Goal: Task Accomplishment & Management: Manage account settings

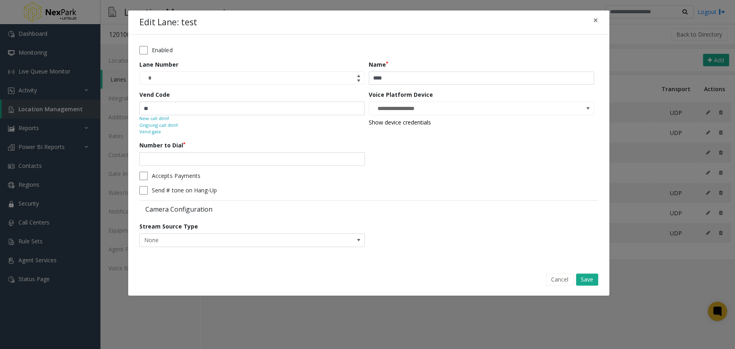
click at [498, 27] on div "Edit Lane: test ×" at bounding box center [368, 22] width 481 height 24
click at [594, 21] on span "×" at bounding box center [595, 19] width 5 height 11
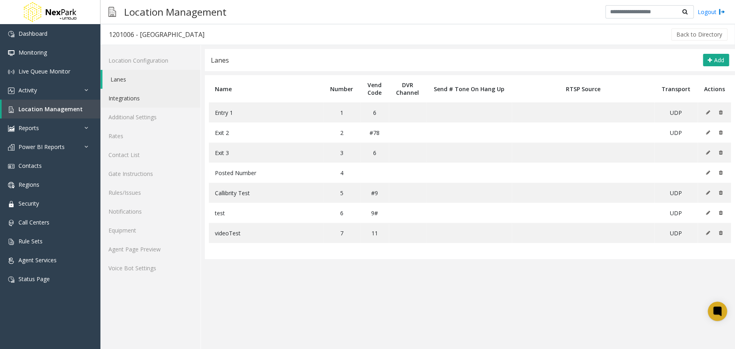
click at [163, 97] on link "Integrations" at bounding box center [150, 98] width 100 height 19
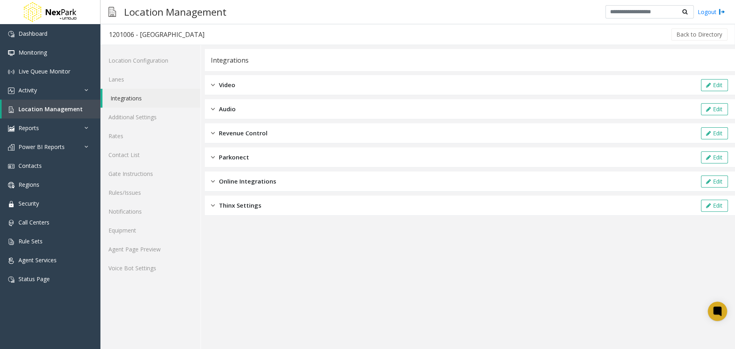
click at [297, 82] on div "Video Edit" at bounding box center [470, 85] width 530 height 20
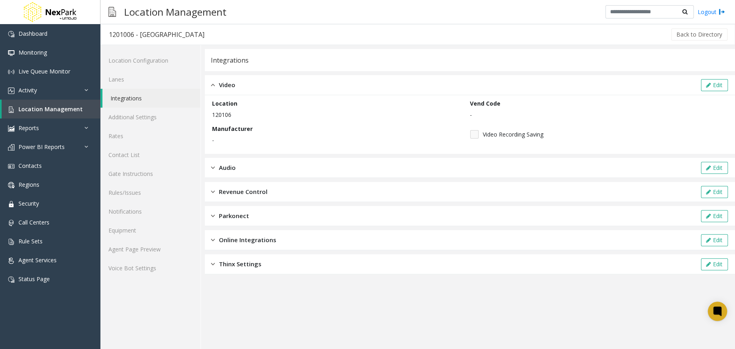
click at [297, 82] on div "Video Edit" at bounding box center [470, 85] width 530 height 20
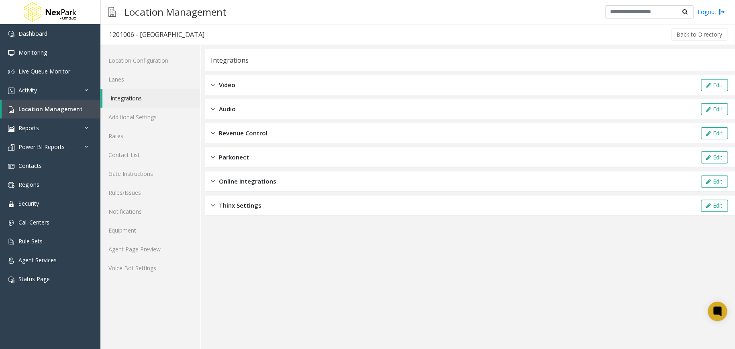
click at [297, 126] on div "Revenue Control Edit" at bounding box center [470, 133] width 530 height 20
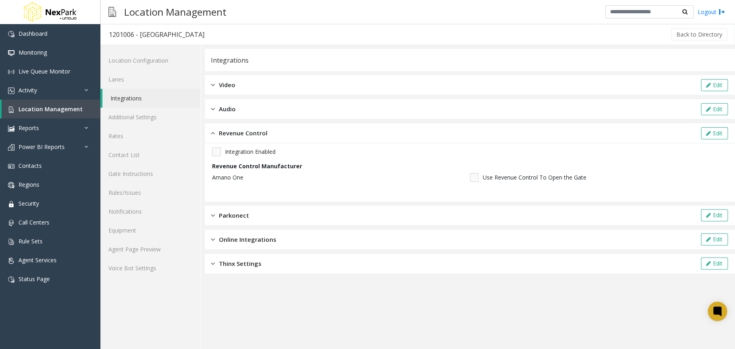
click at [224, 131] on span "Revenue Control" at bounding box center [243, 132] width 49 height 9
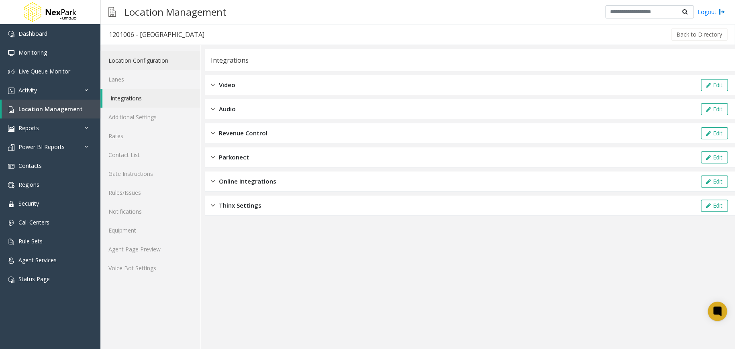
click at [168, 67] on link "Location Configuration" at bounding box center [150, 60] width 100 height 19
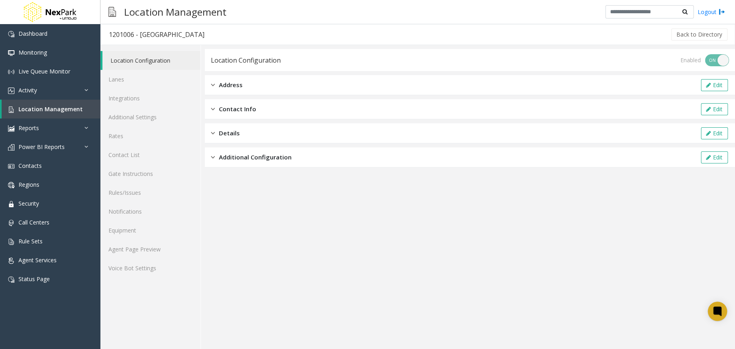
click at [280, 159] on span "Additional Configuration" at bounding box center [255, 157] width 73 height 9
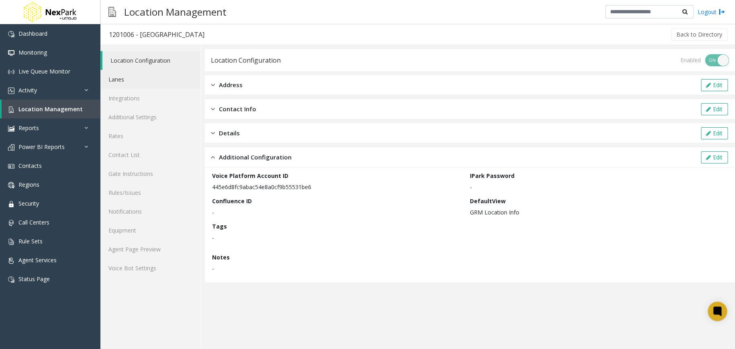
click at [179, 76] on link "Lanes" at bounding box center [150, 79] width 100 height 19
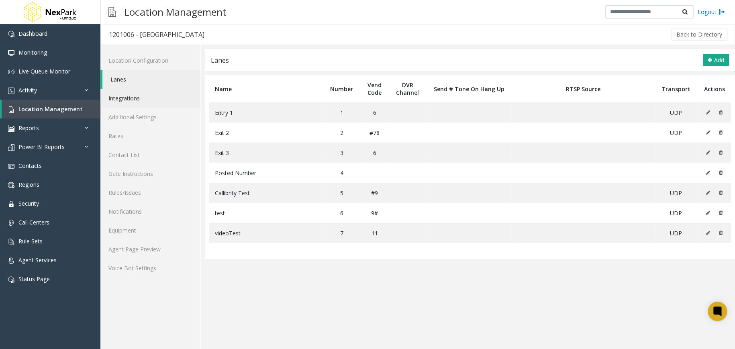
click at [156, 103] on link "Integrations" at bounding box center [150, 98] width 100 height 19
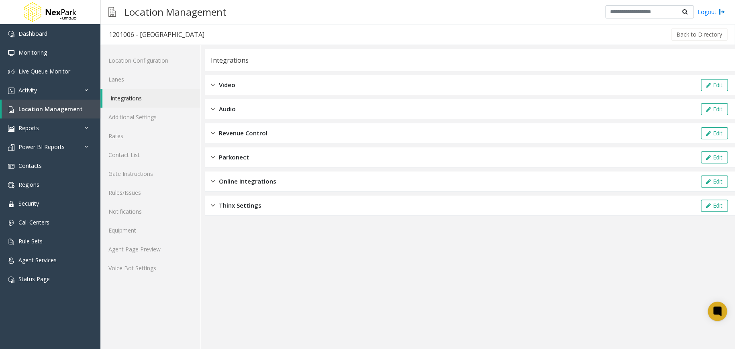
click at [350, 125] on div "Revenue Control Edit" at bounding box center [470, 133] width 530 height 20
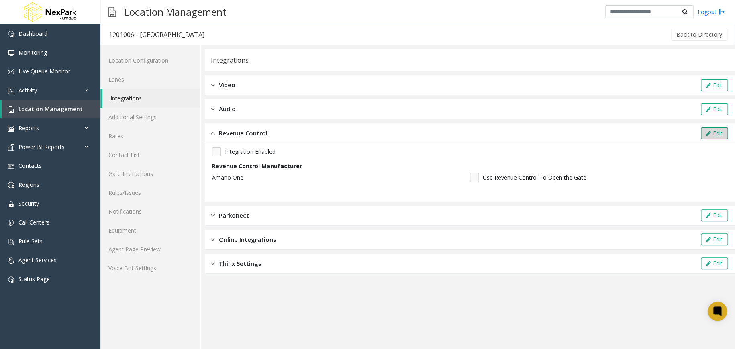
click at [708, 130] on icon at bounding box center [708, 133] width 5 height 6
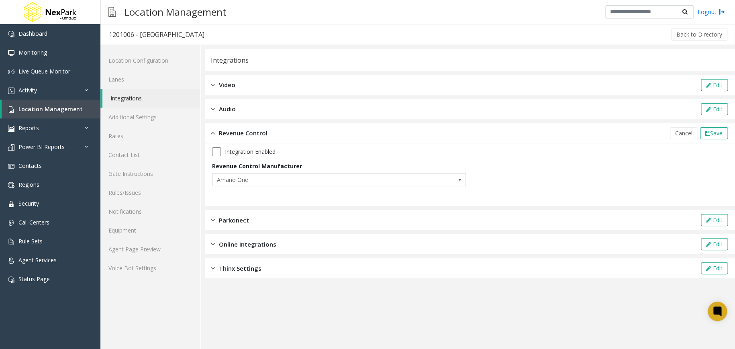
click at [220, 151] on div "Integration Enabled" at bounding box center [469, 151] width 515 height 9
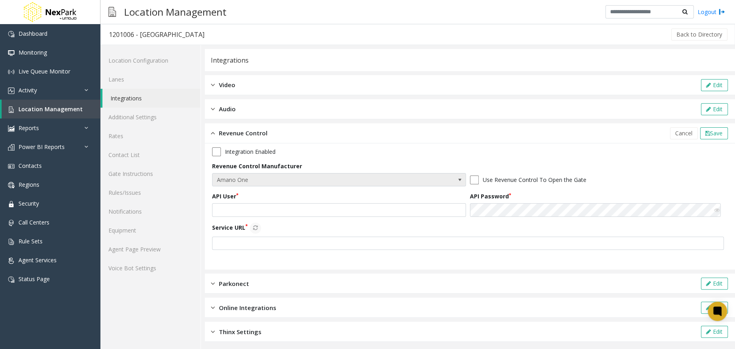
click at [337, 182] on span "Amano One" at bounding box center [313, 179] width 202 height 13
click at [387, 150] on div "Integration Enabled" at bounding box center [469, 151] width 515 height 9
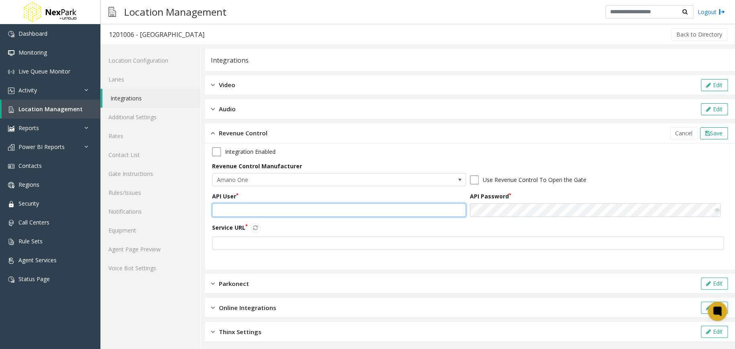
click at [260, 210] on input "text" at bounding box center [339, 210] width 254 height 14
paste input "**********"
type input "**********"
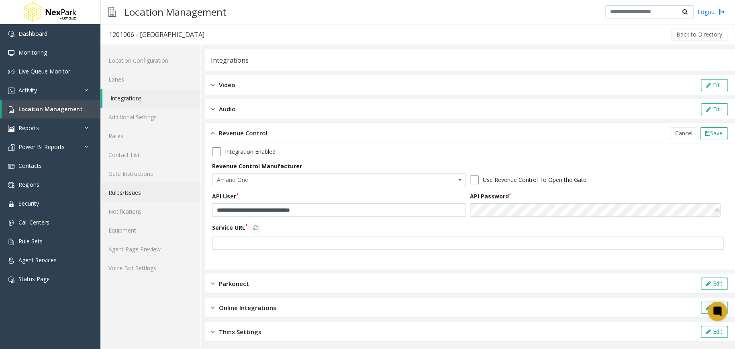
drag, startPoint x: 251, startPoint y: 251, endPoint x: 192, endPoint y: 185, distance: 88.7
click at [250, 251] on div "**********" at bounding box center [469, 201] width 515 height 108
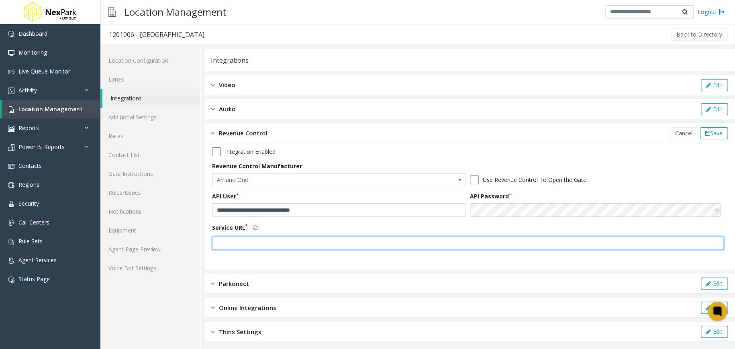
click at [351, 243] on input "text" at bounding box center [467, 243] width 511 height 14
paste input "**********"
type input "**********"
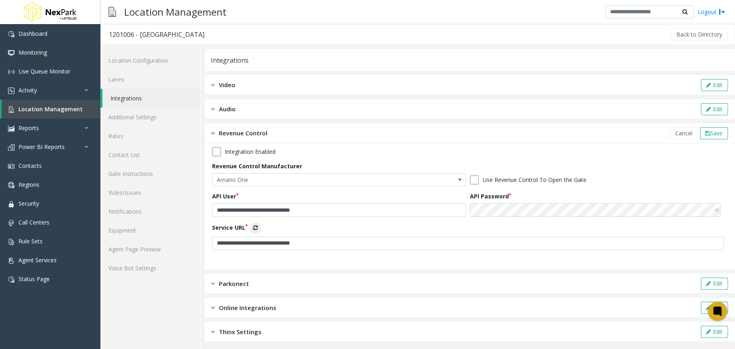
click at [255, 228] on icon at bounding box center [255, 228] width 5 height 6
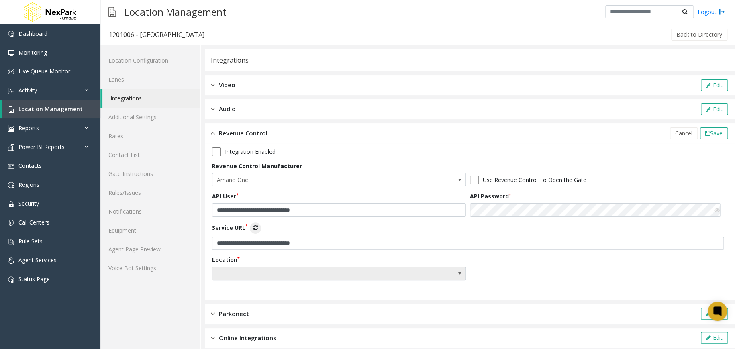
drag, startPoint x: 316, startPoint y: 272, endPoint x: 298, endPoint y: 276, distance: 18.2
click at [316, 272] on span at bounding box center [313, 273] width 202 height 13
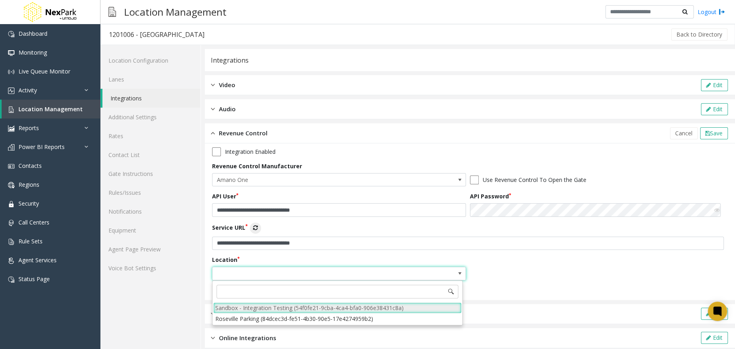
click at [283, 309] on li "Sandbox - Integration Testing (54f0fe21-9cba-4ca4-bfa0-906e38431c8a)" at bounding box center [337, 307] width 248 height 11
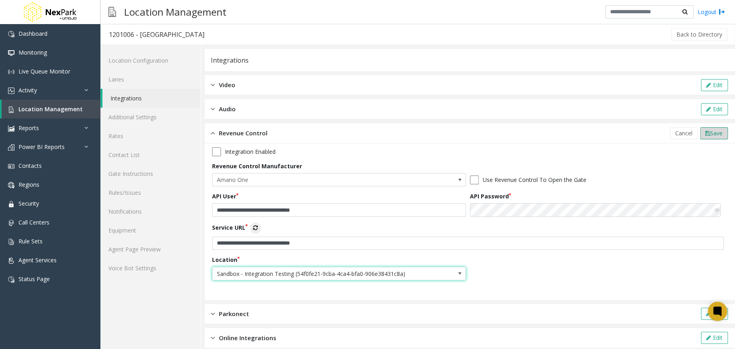
click at [710, 131] on span "Save" at bounding box center [716, 133] width 12 height 8
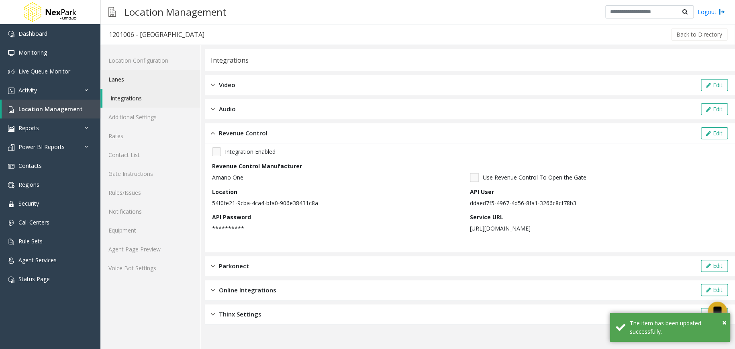
click at [150, 78] on link "Lanes" at bounding box center [150, 79] width 100 height 19
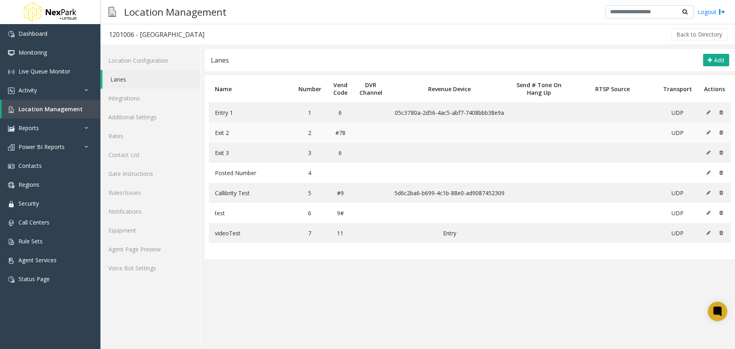
click at [707, 130] on icon at bounding box center [708, 132] width 4 height 5
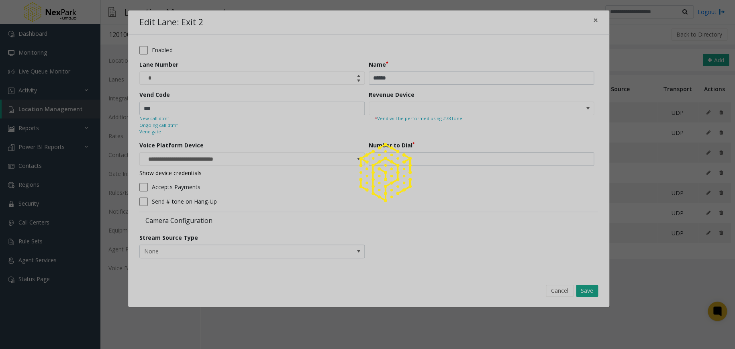
type input "**********"
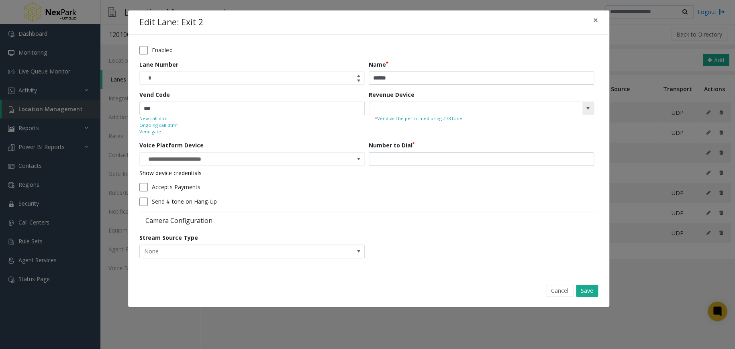
click at [588, 110] on span at bounding box center [587, 108] width 6 height 6
click at [587, 110] on span at bounding box center [587, 108] width 6 height 6
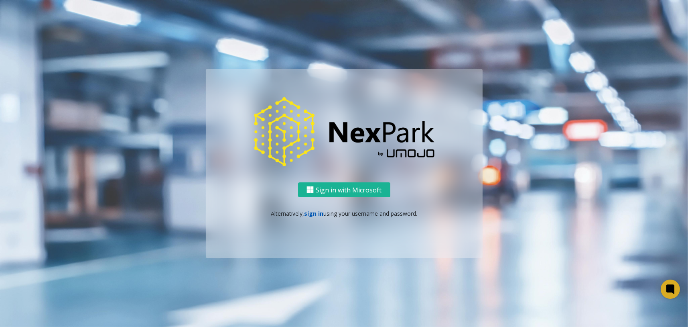
click at [321, 215] on link "sign in" at bounding box center [313, 214] width 19 height 8
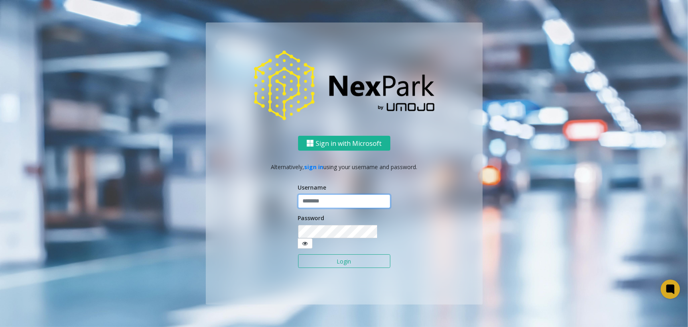
click at [326, 206] on input "text" at bounding box center [344, 201] width 92 height 14
type input "*"
type input "********"
